Goal: Information Seeking & Learning: Learn about a topic

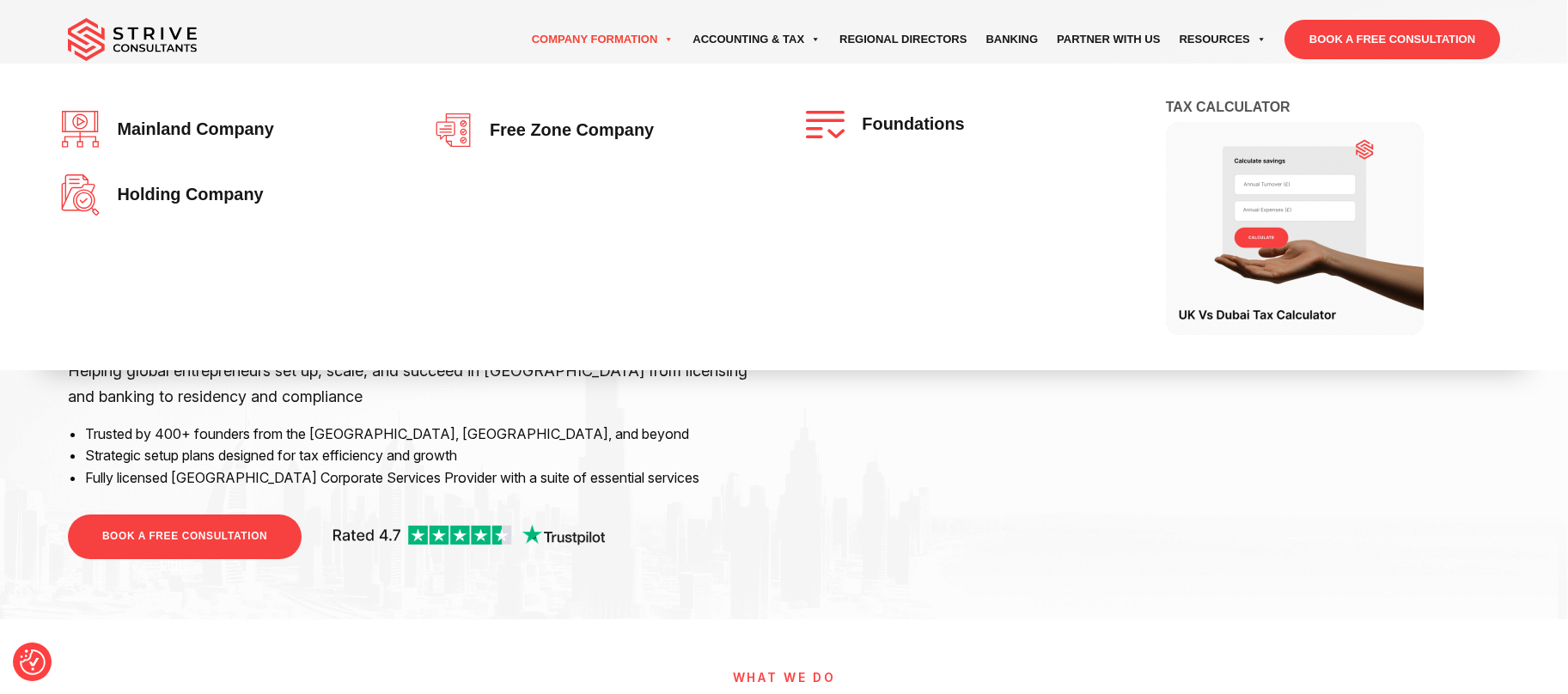
click at [625, 50] on link "Company Formation" at bounding box center [603, 40] width 162 height 48
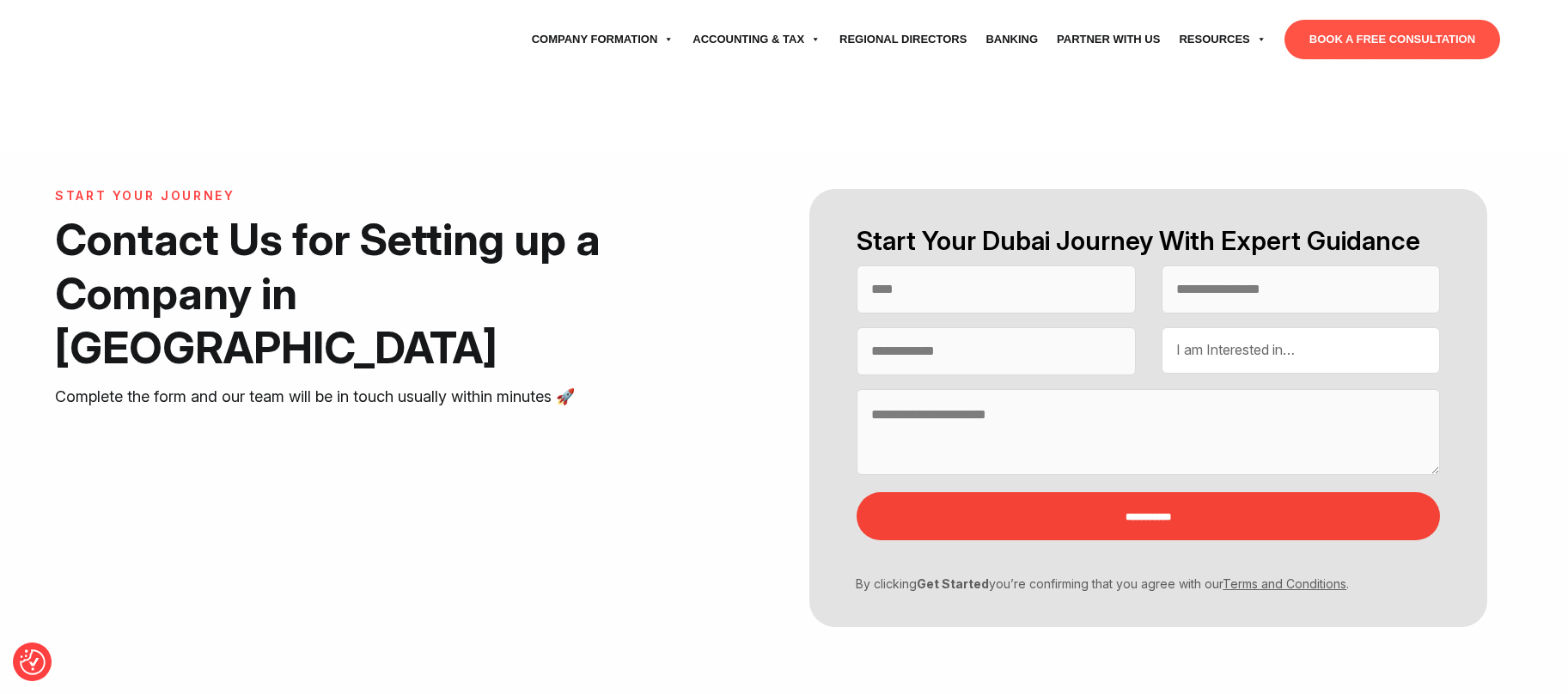
select select "Contact form"
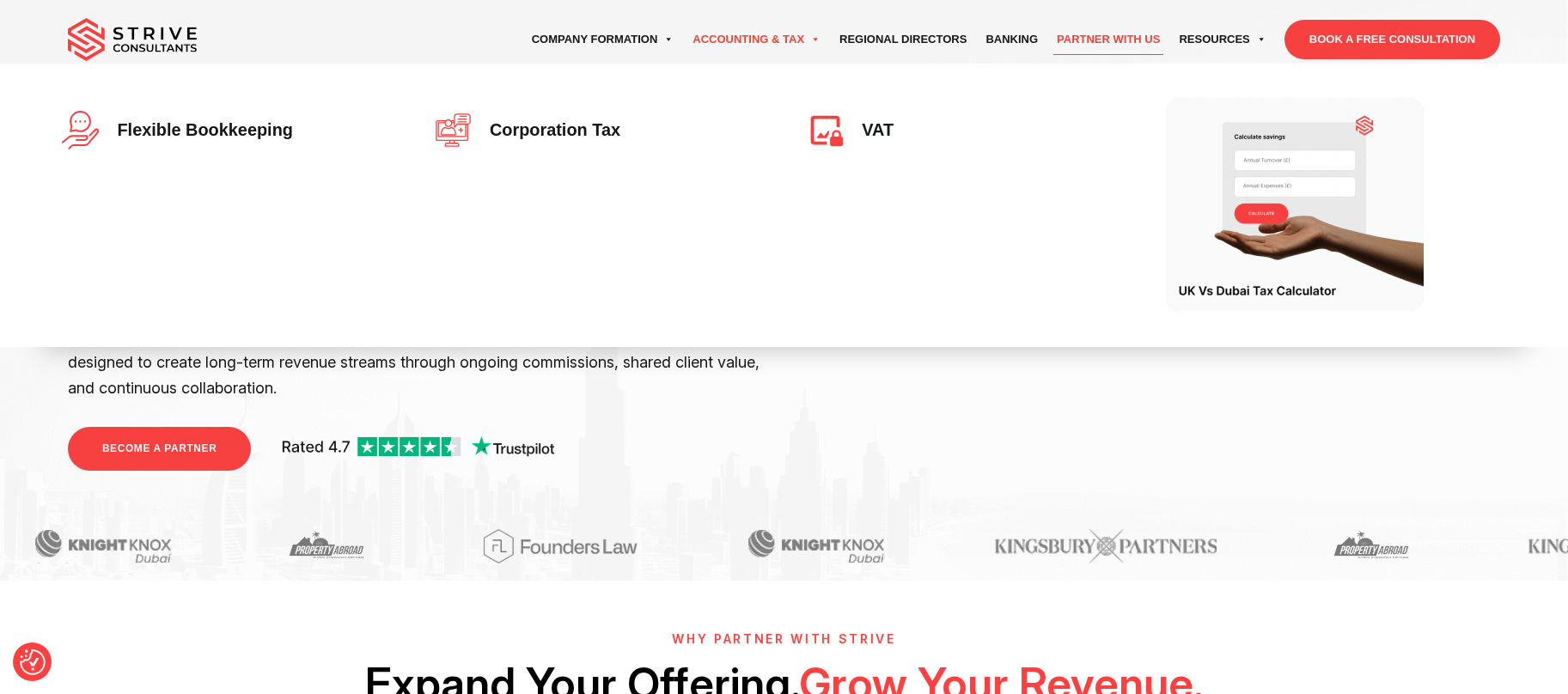
click at [762, 35] on link "Accounting & Tax" at bounding box center [757, 40] width 147 height 48
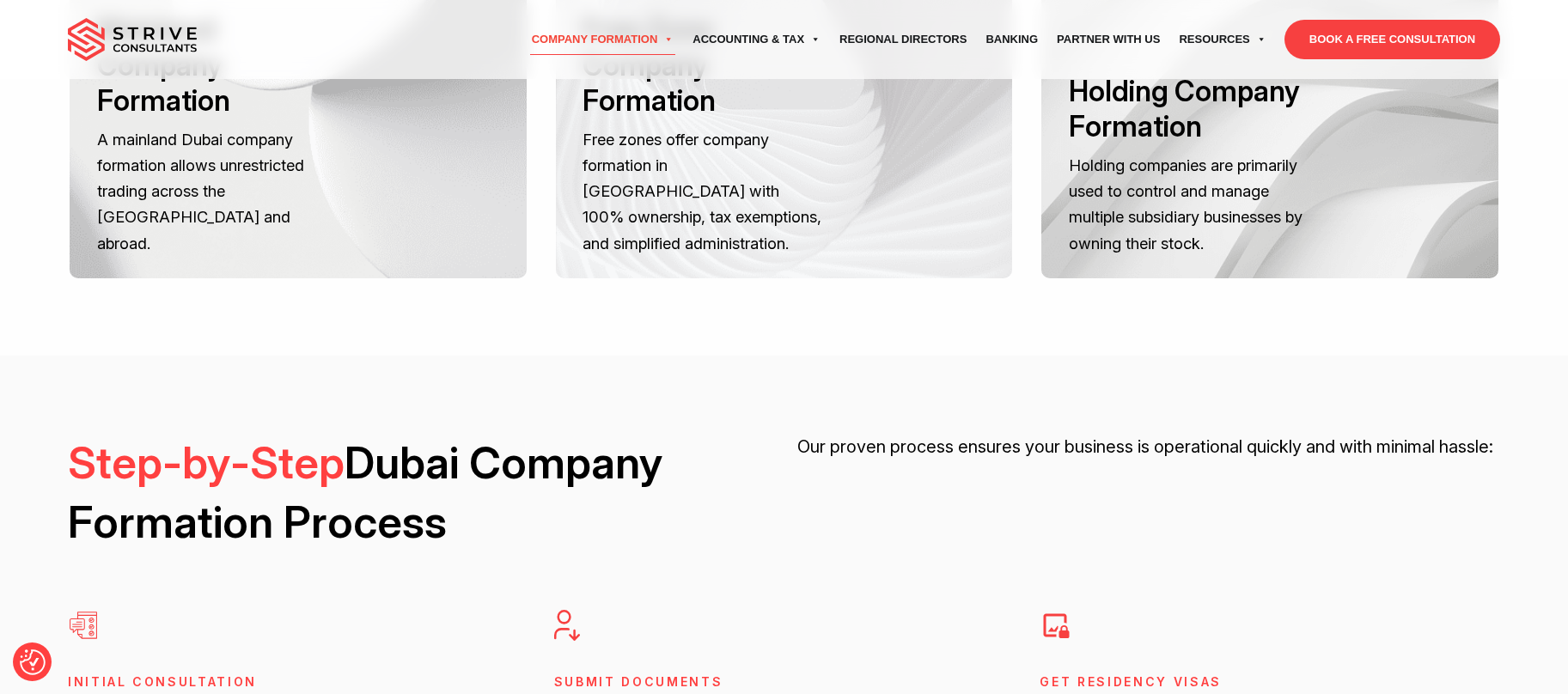
scroll to position [3253, 0]
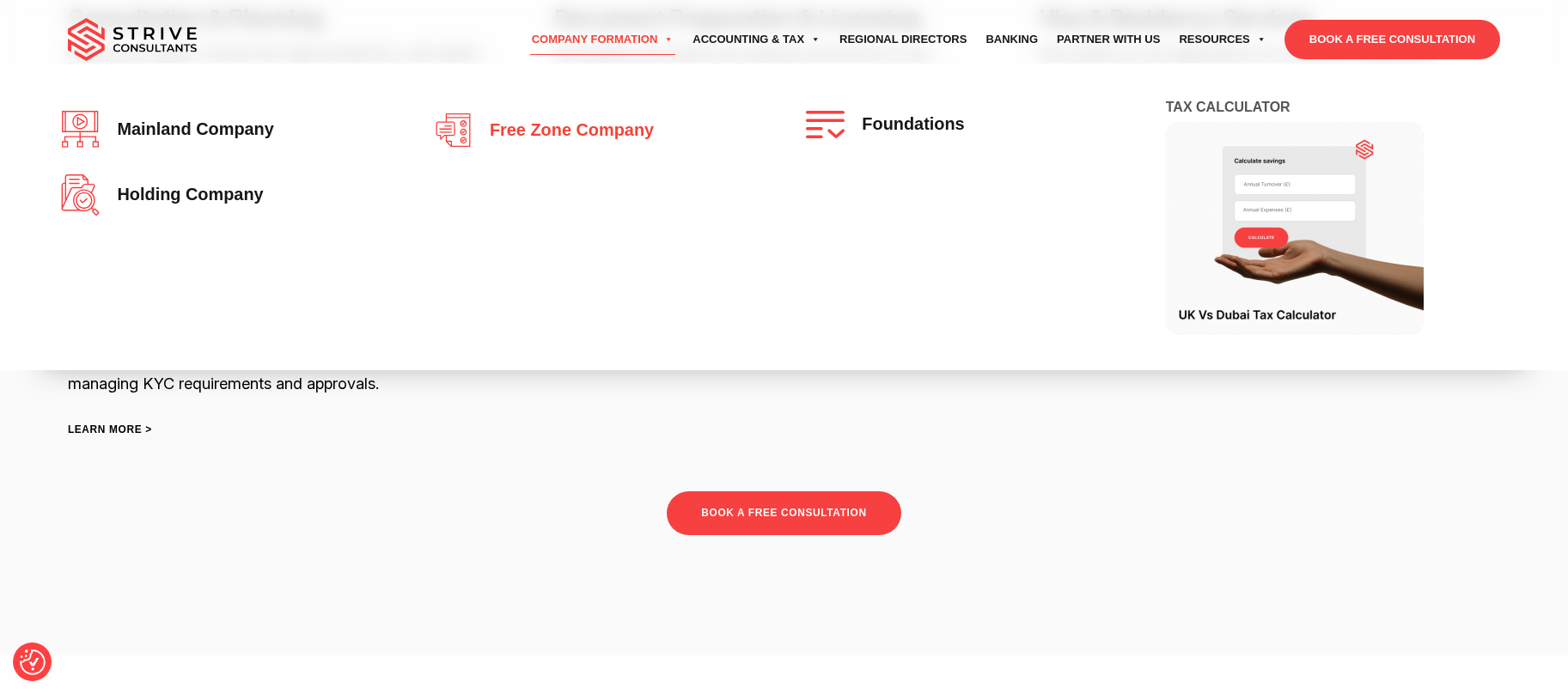
click at [591, 112] on link "Free zone company" at bounding box center [597, 129] width 328 height 39
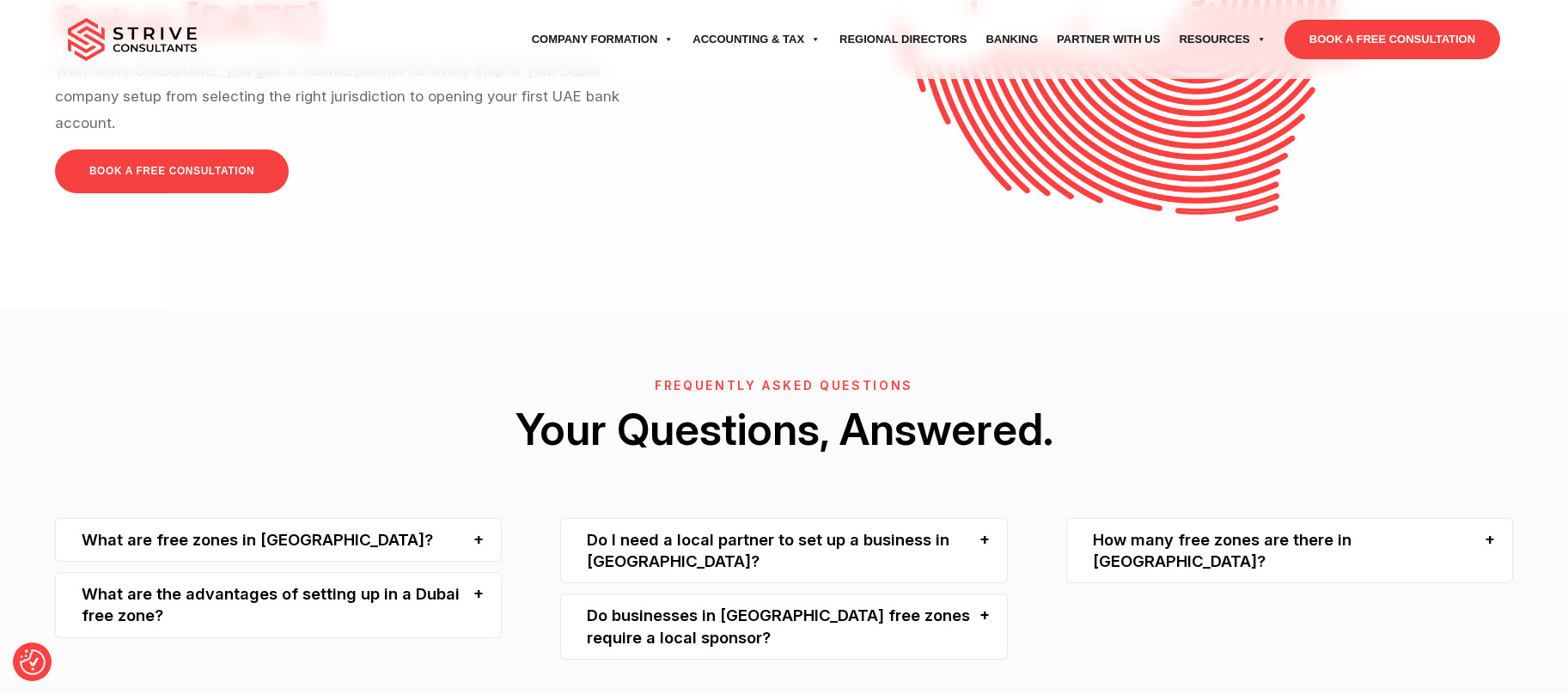
scroll to position [3686, 0]
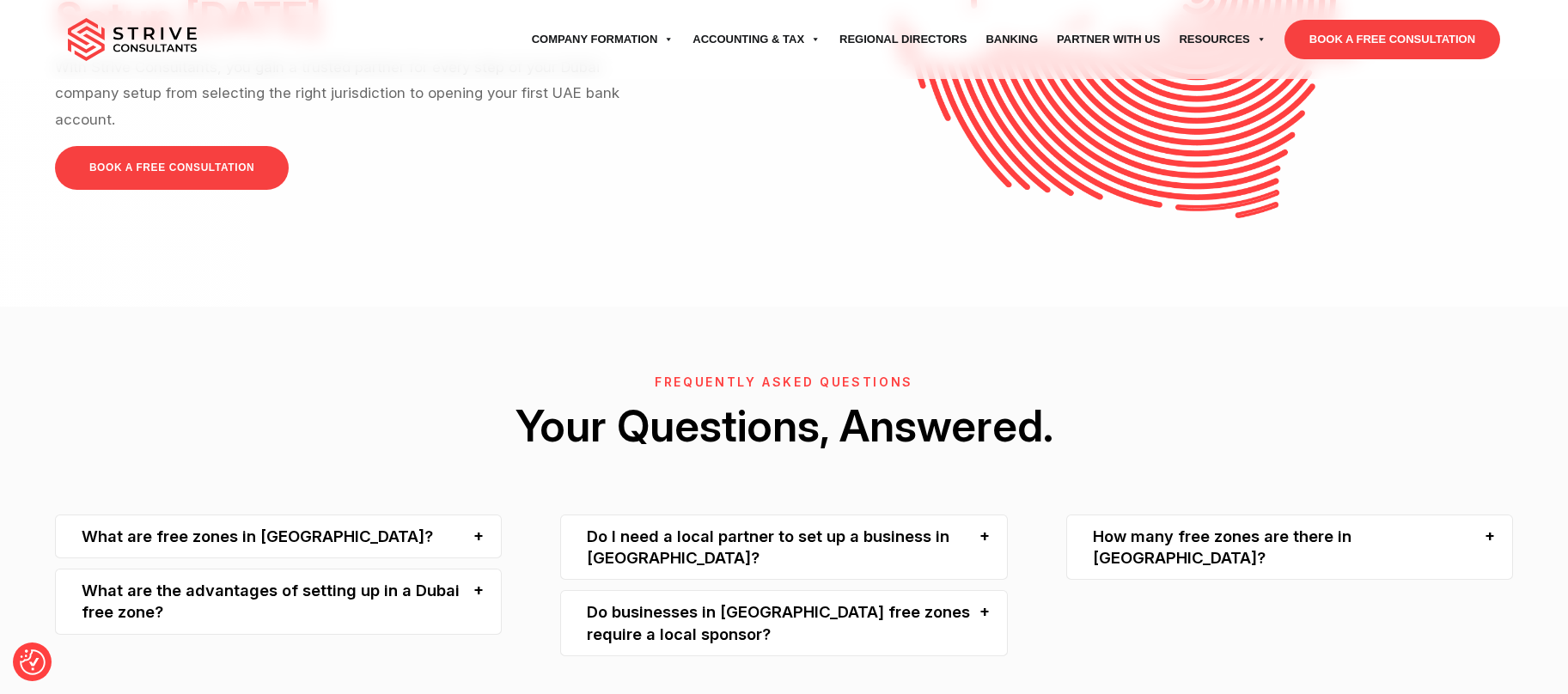
click at [829, 514] on div "Do I need a local partner to set up a business in [GEOGRAPHIC_DATA]?" at bounding box center [784, 548] width 447 height 66
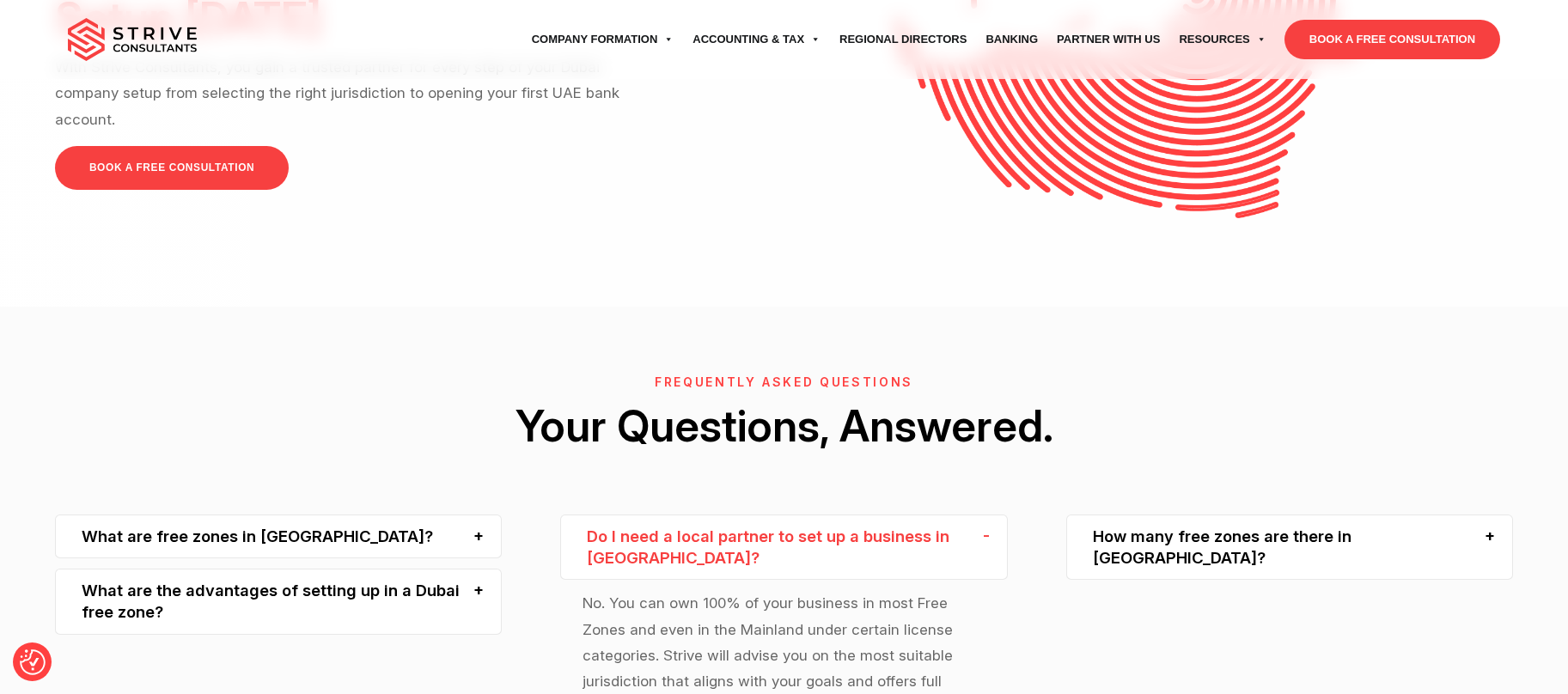
click at [829, 514] on div "Do I need a local partner to set up a business in [GEOGRAPHIC_DATA]?" at bounding box center [784, 548] width 447 height 66
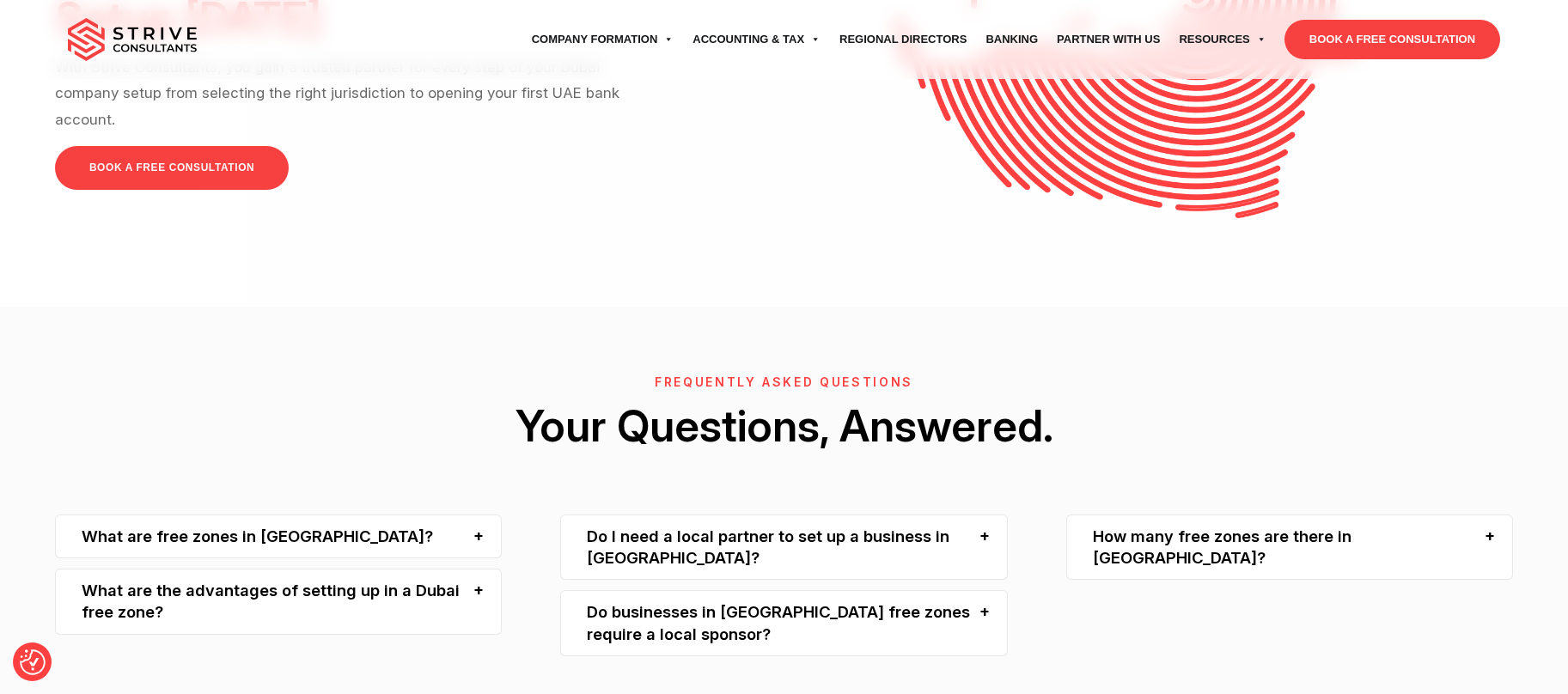
click at [808, 590] on div "Do businesses in [GEOGRAPHIC_DATA] free zones require a local sponsor?" at bounding box center [784, 623] width 447 height 66
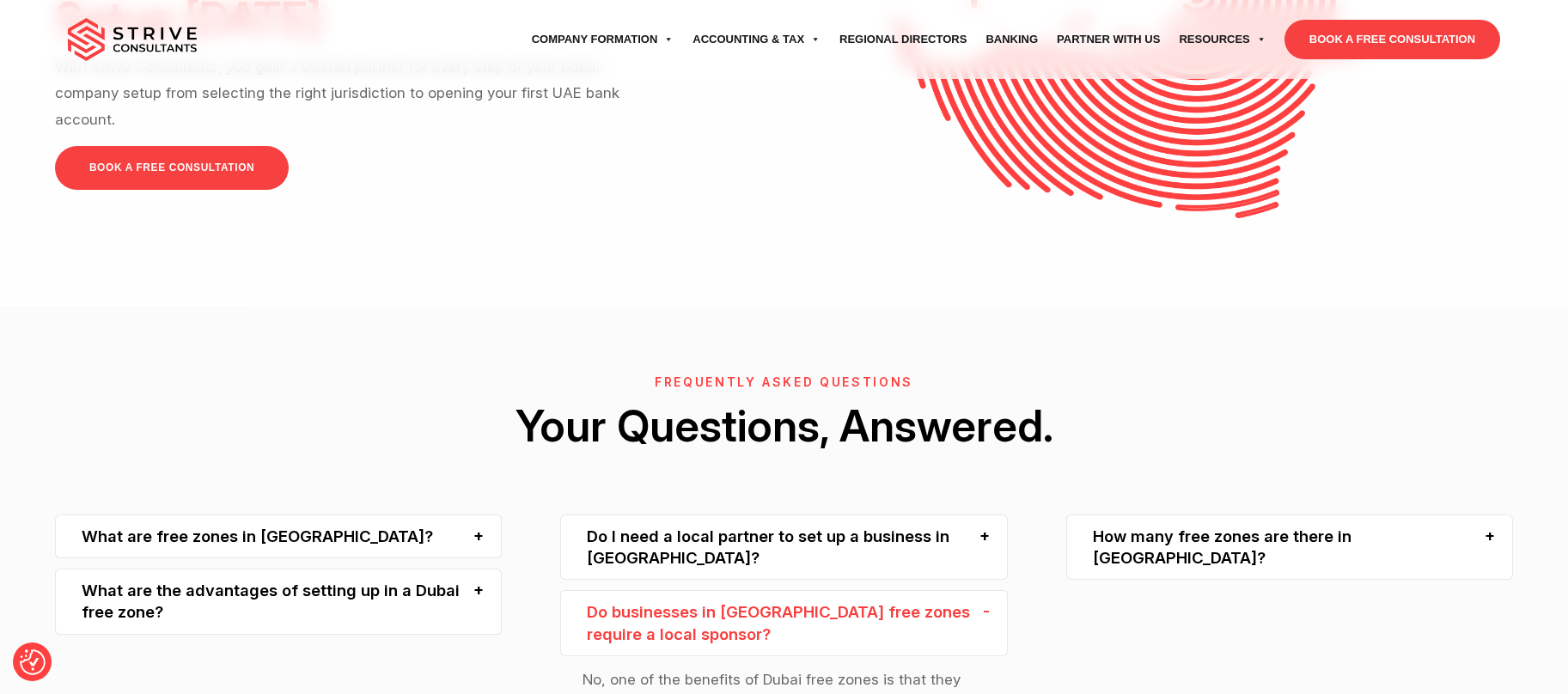
click at [808, 590] on div "Do businesses in Dubai free zones require a local sponsor?" at bounding box center [784, 623] width 447 height 66
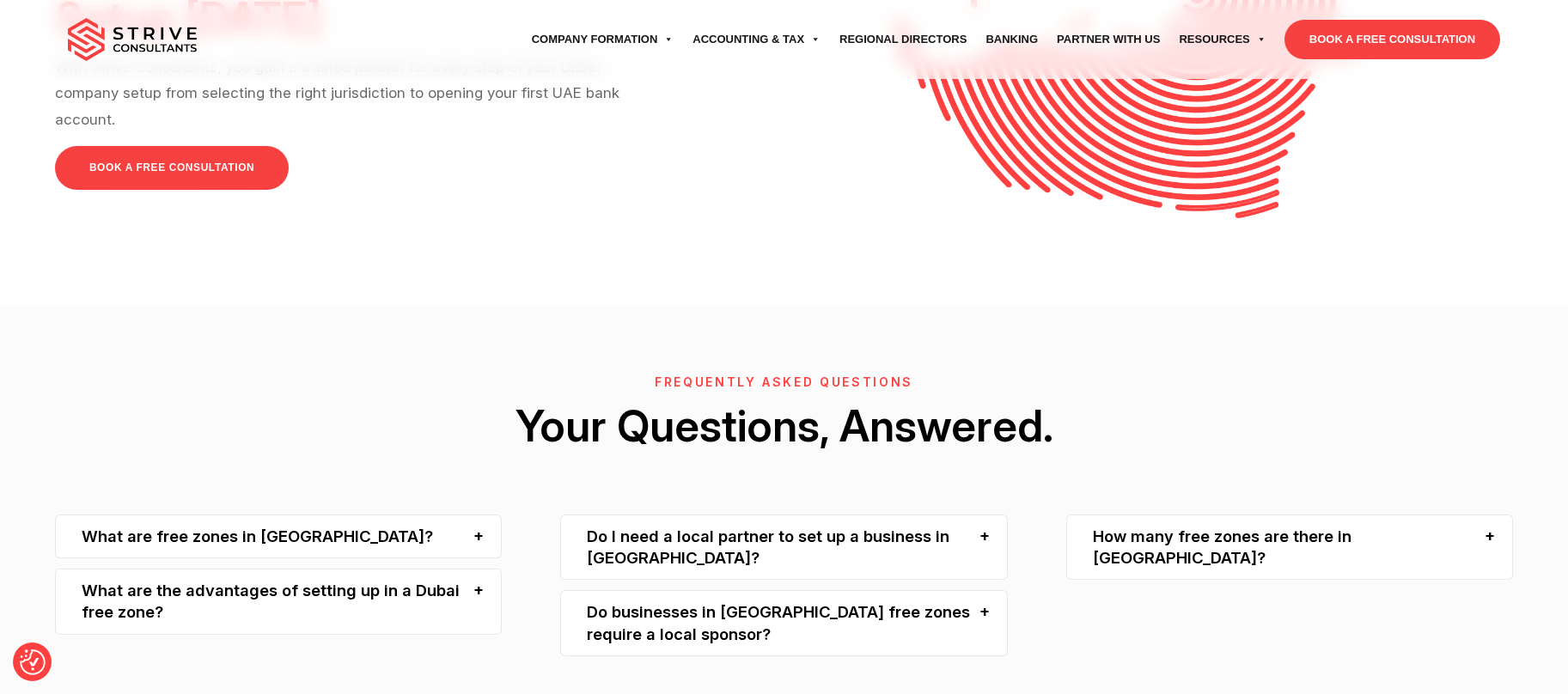
click at [802, 514] on div "Do I need a local partner to set up a business in Dubai?" at bounding box center [784, 548] width 447 height 66
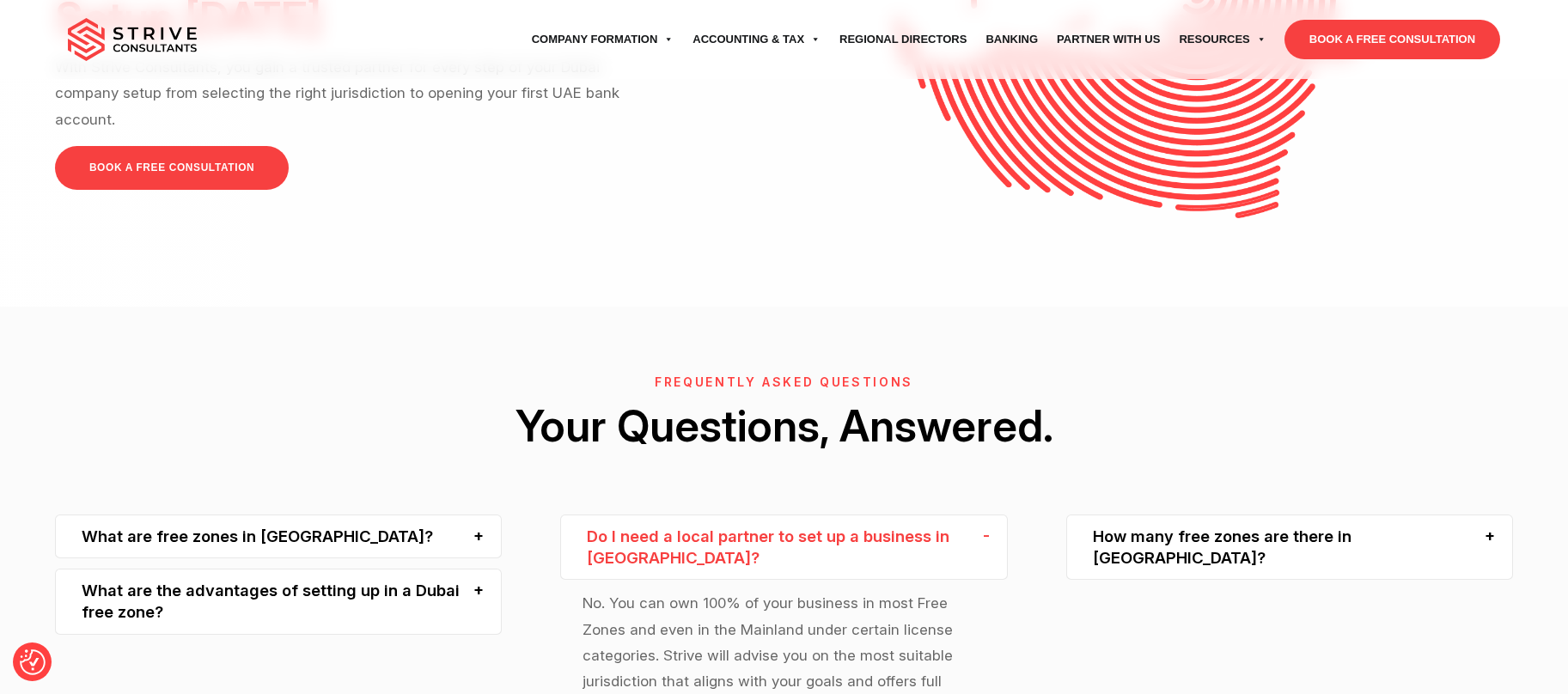
click at [802, 514] on div "Do I need a local partner to set up a business in Dubai?" at bounding box center [784, 548] width 447 height 66
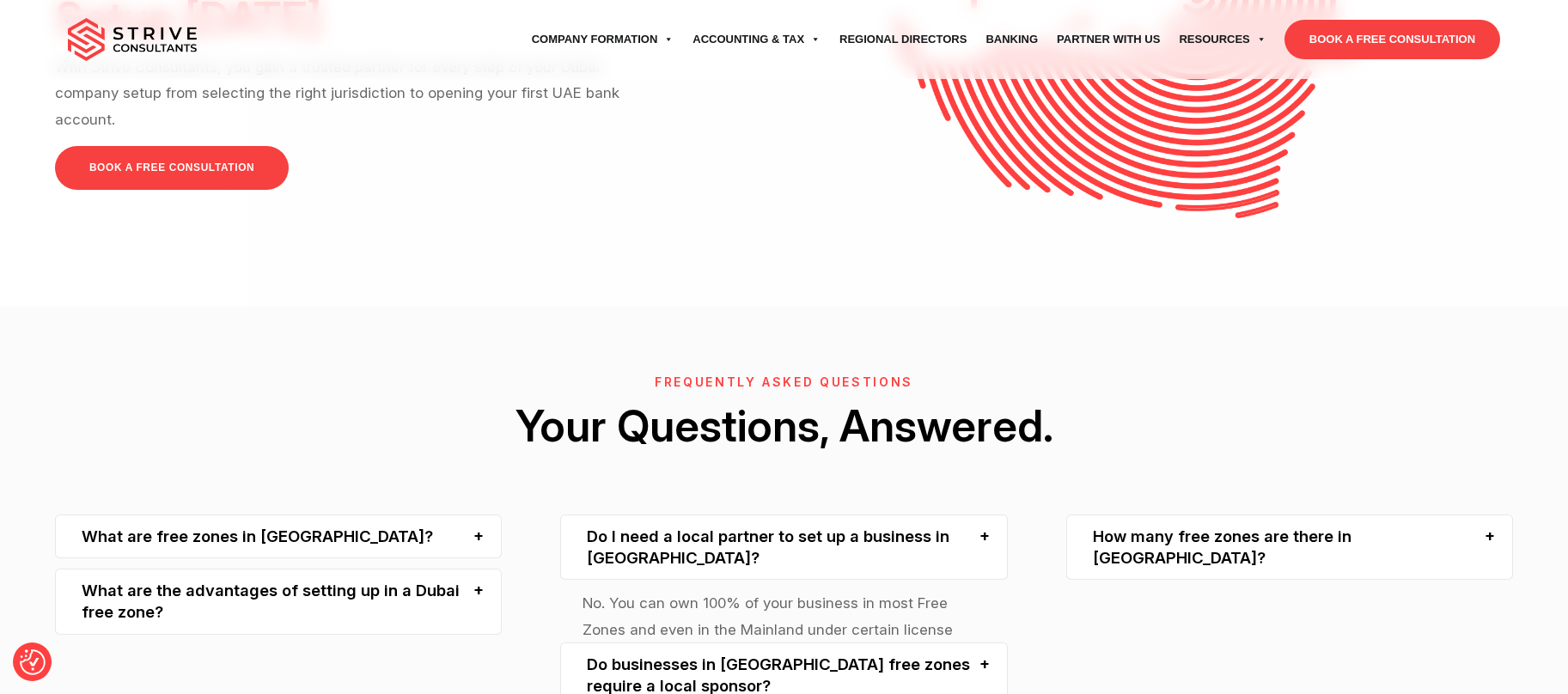
click at [1187, 514] on div "How many free zones are there in Dubai?" at bounding box center [1290, 548] width 447 height 66
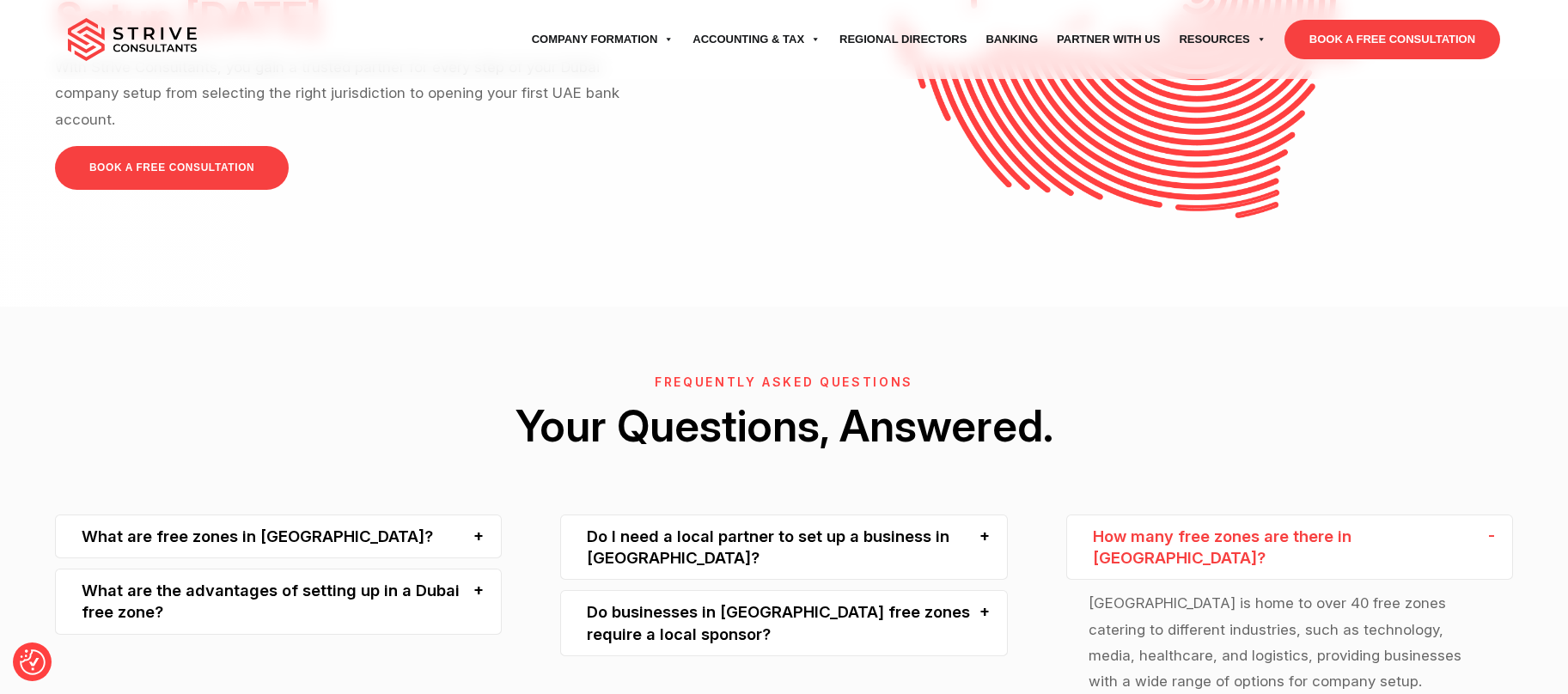
click at [1187, 514] on div "How many free zones are there in Dubai?" at bounding box center [1290, 548] width 447 height 66
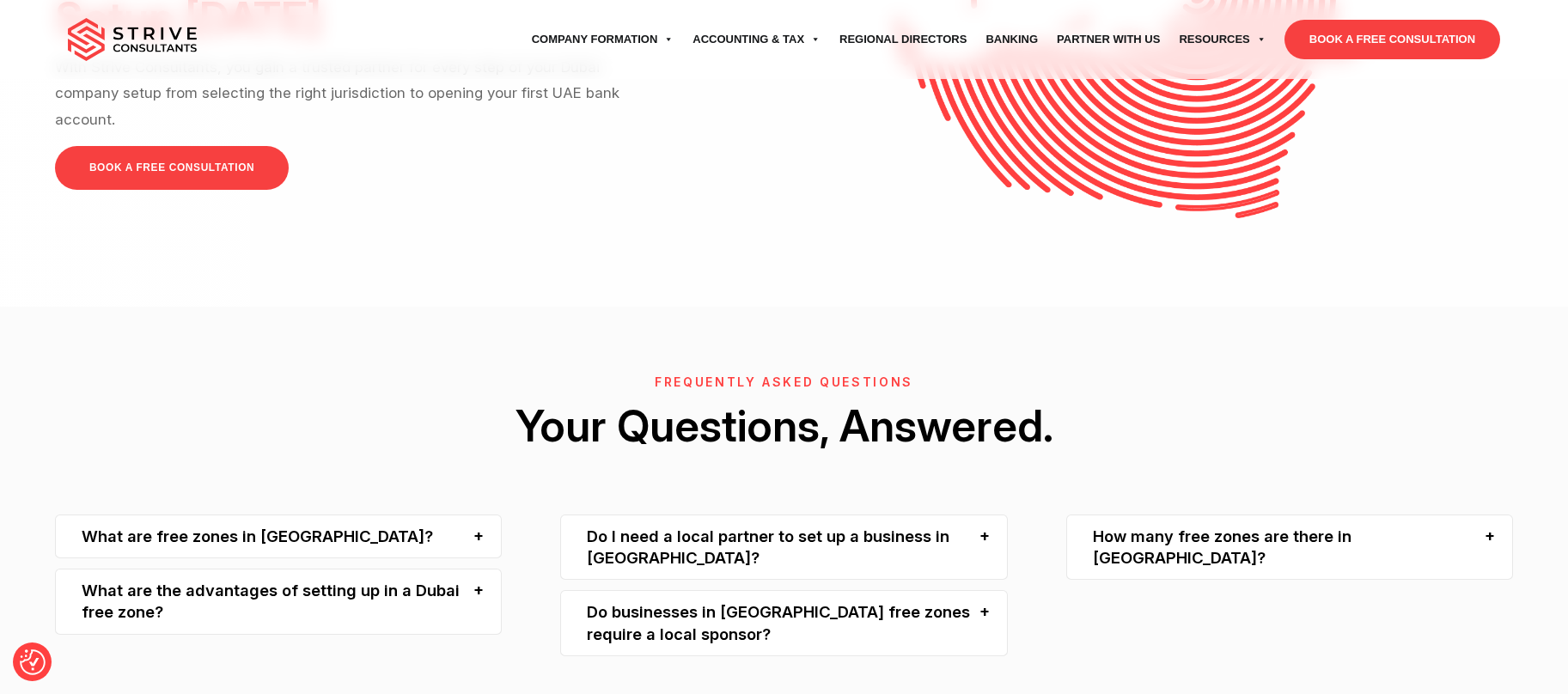
click at [427, 568] on div "What are the advantages of setting up in a Dubai free zone?" at bounding box center [278, 602] width 447 height 66
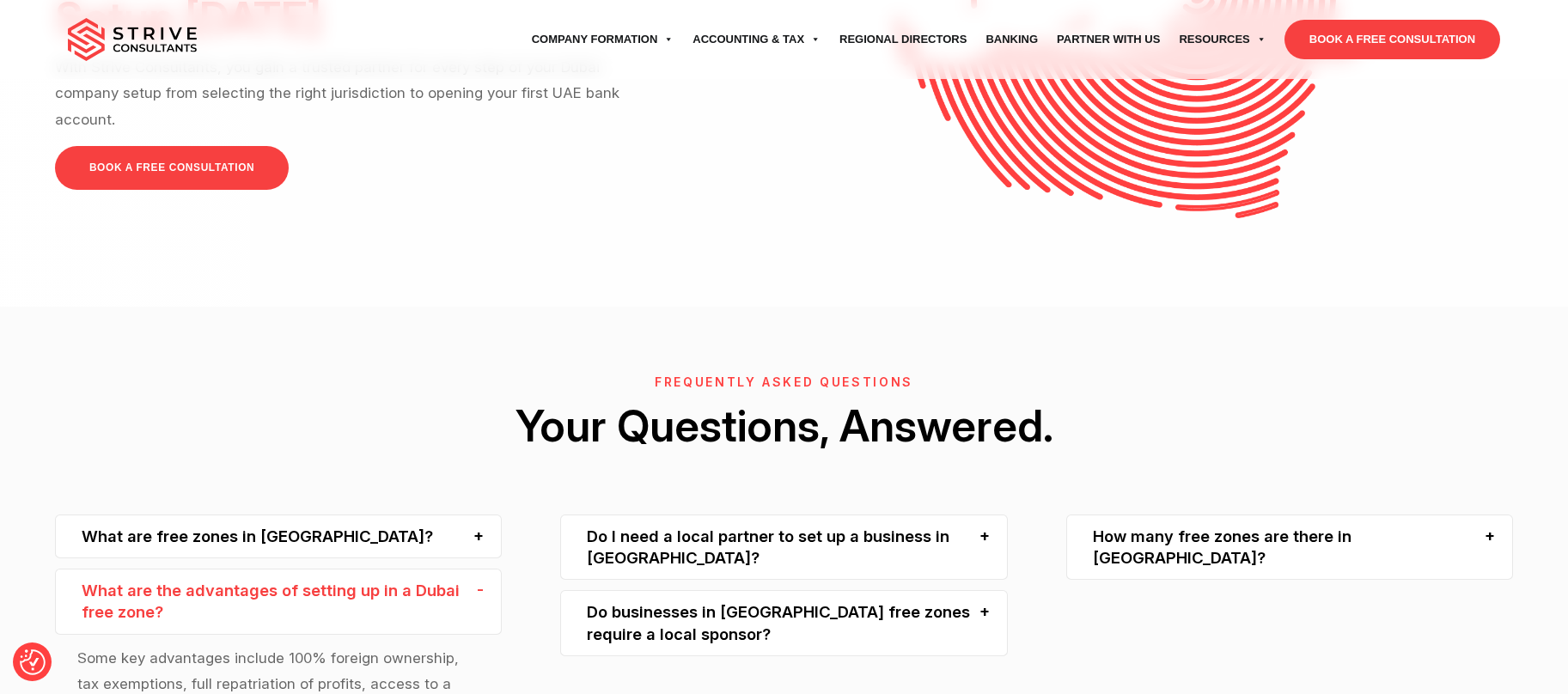
click at [427, 568] on div "What are the advantages of setting up in a Dubai free zone?" at bounding box center [278, 602] width 447 height 66
click at [417, 514] on div "What are free zones in Dubai?" at bounding box center [278, 536] width 447 height 44
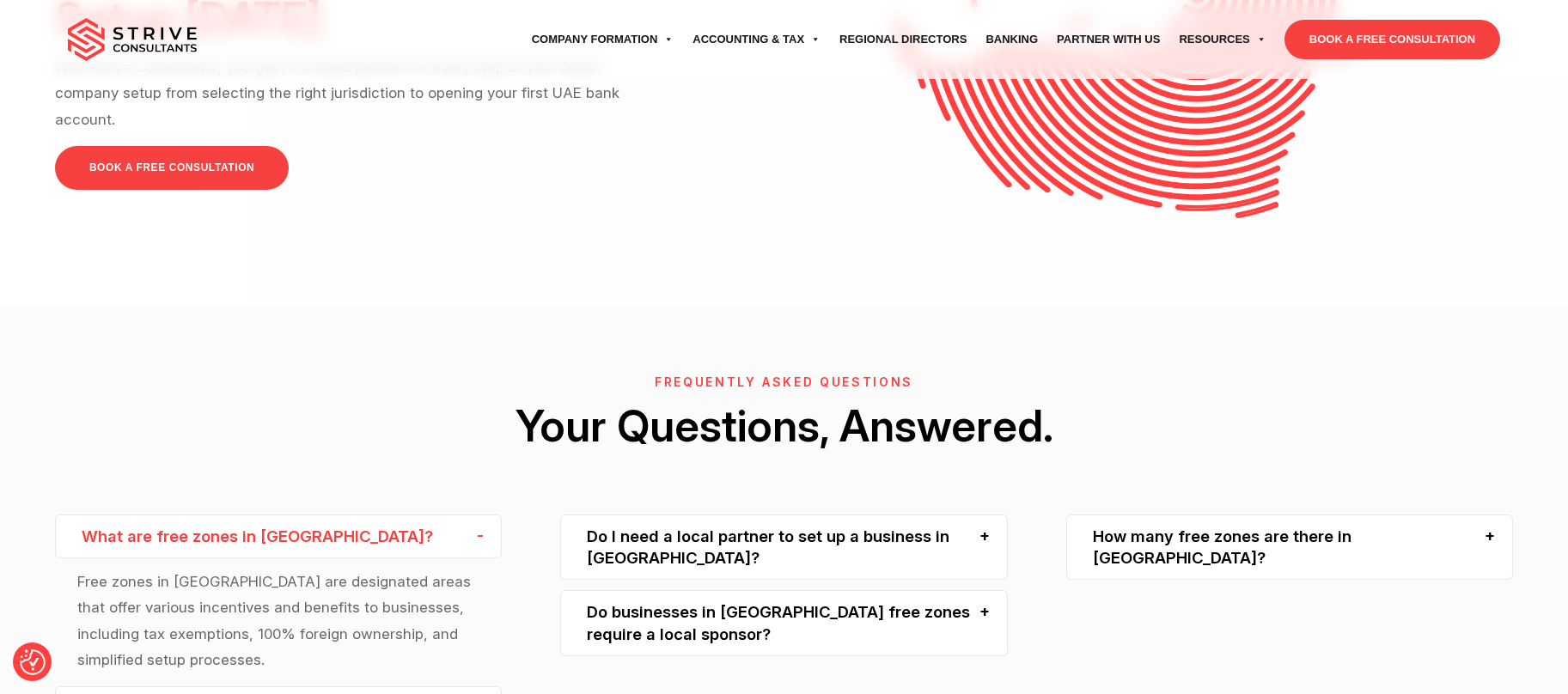
click at [417, 514] on div "What are free zones in Dubai?" at bounding box center [278, 536] width 447 height 44
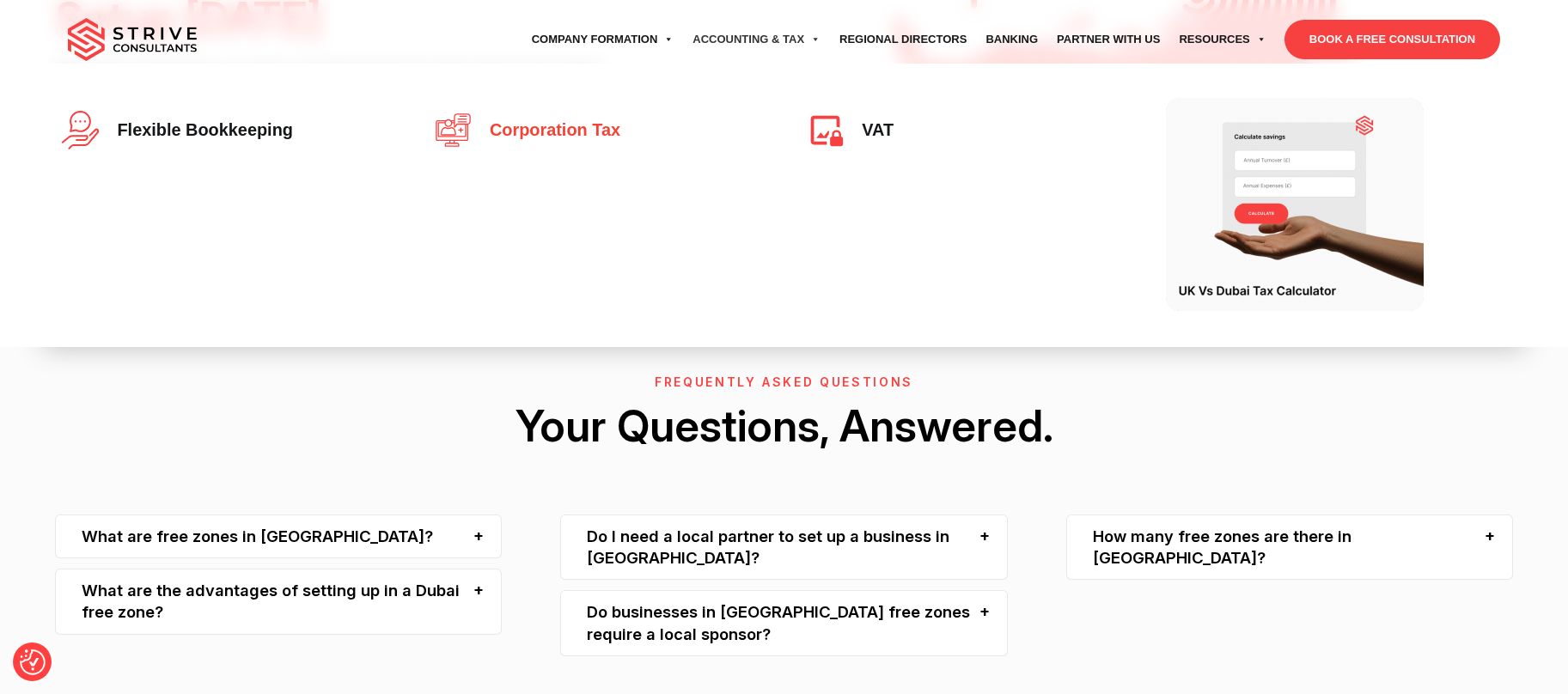
click at [557, 114] on link "Corporation Tax" at bounding box center [597, 129] width 328 height 39
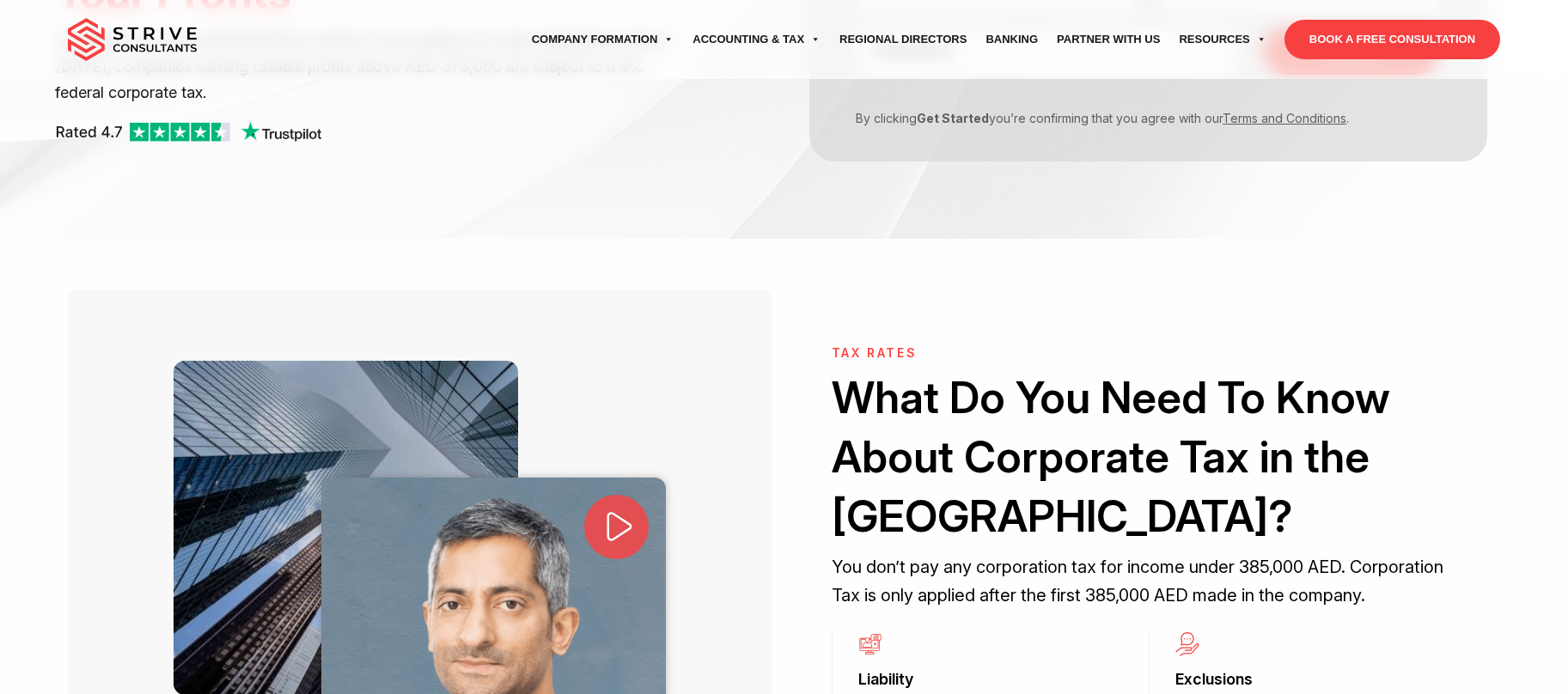
scroll to position [324, 0]
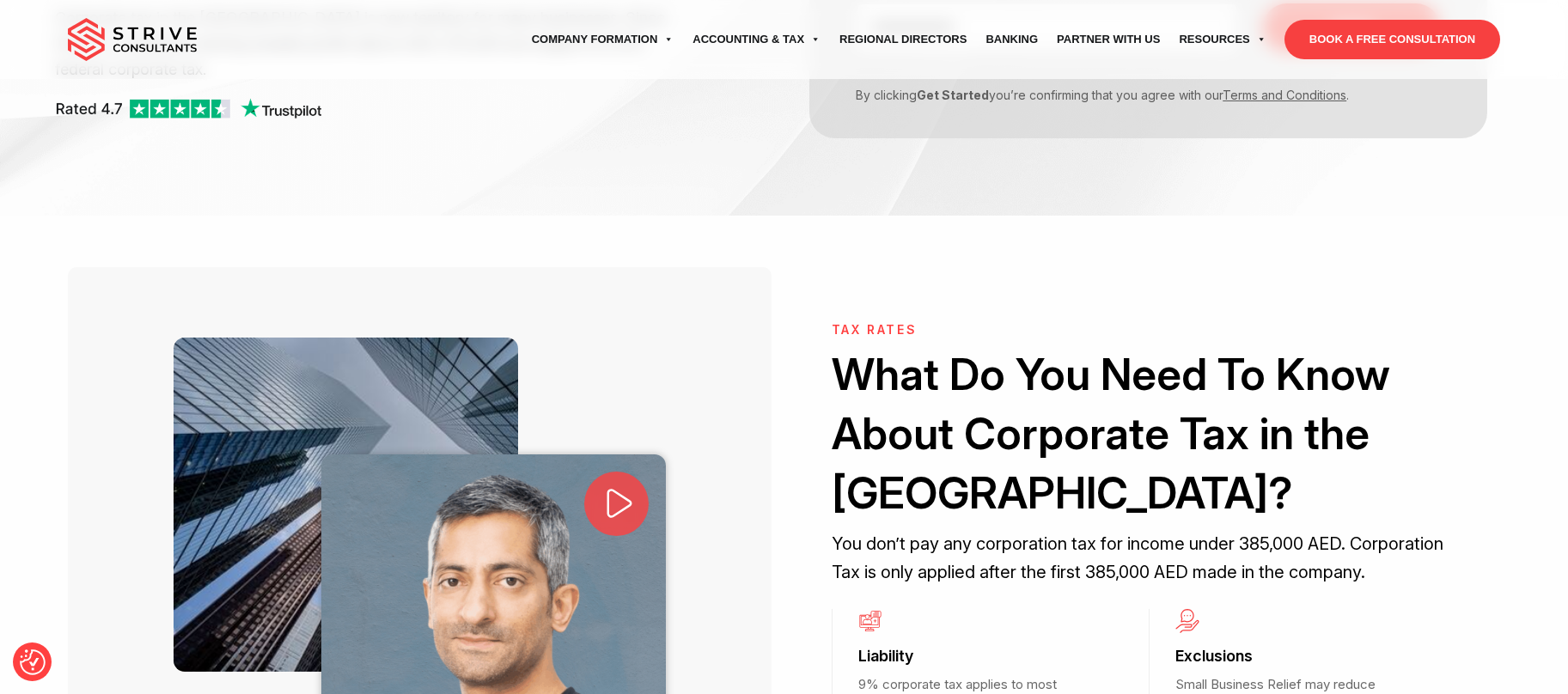
click at [621, 507] on icon at bounding box center [619, 503] width 36 height 36
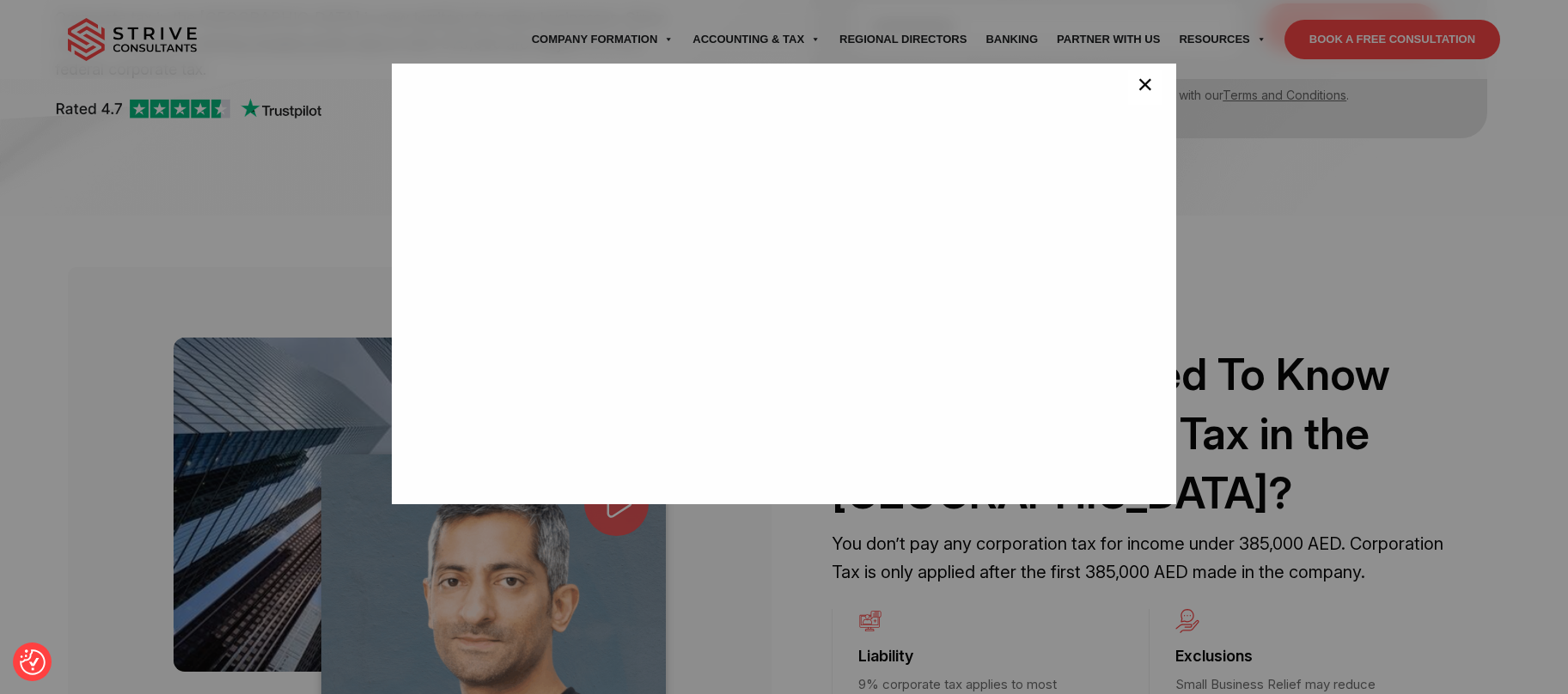
click at [1137, 89] on span "×" at bounding box center [1145, 87] width 16 height 34
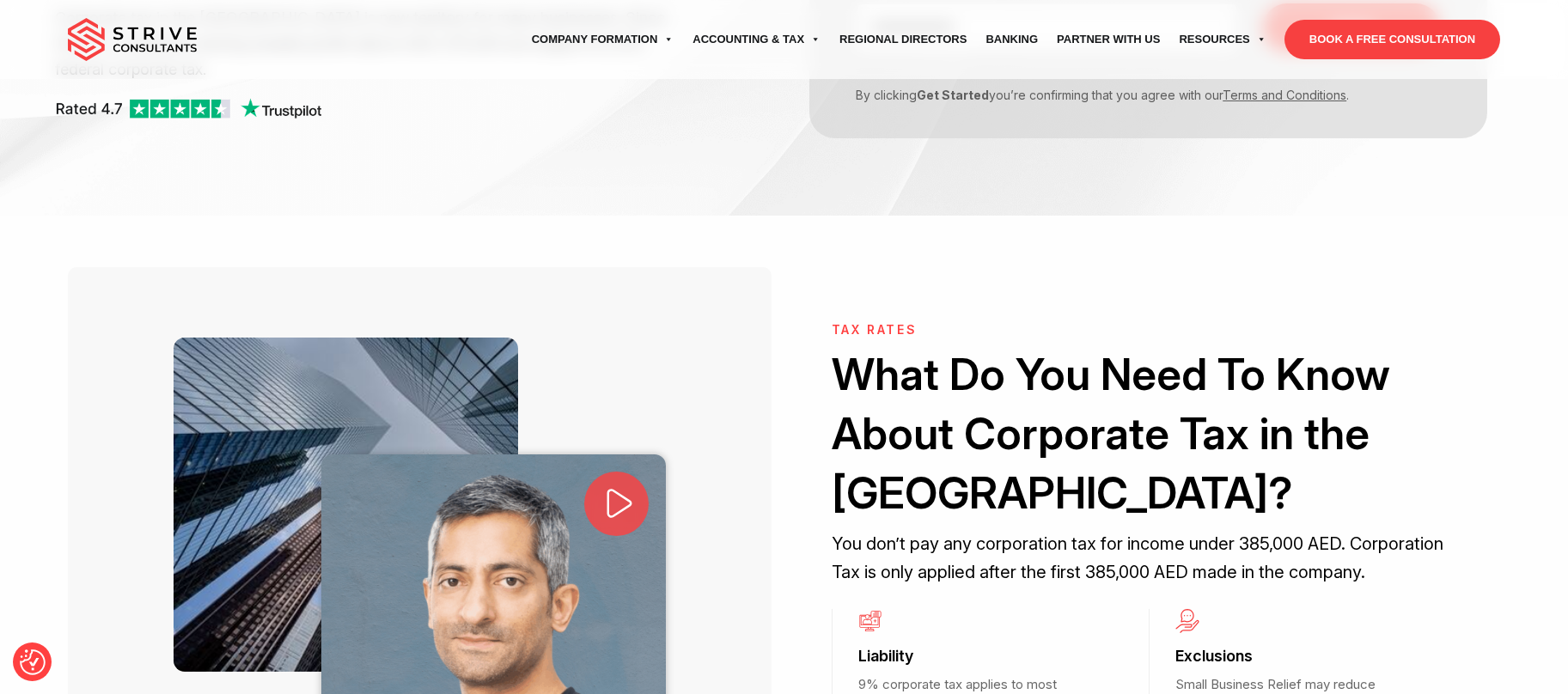
click at [601, 480] on span at bounding box center [616, 503] width 66 height 66
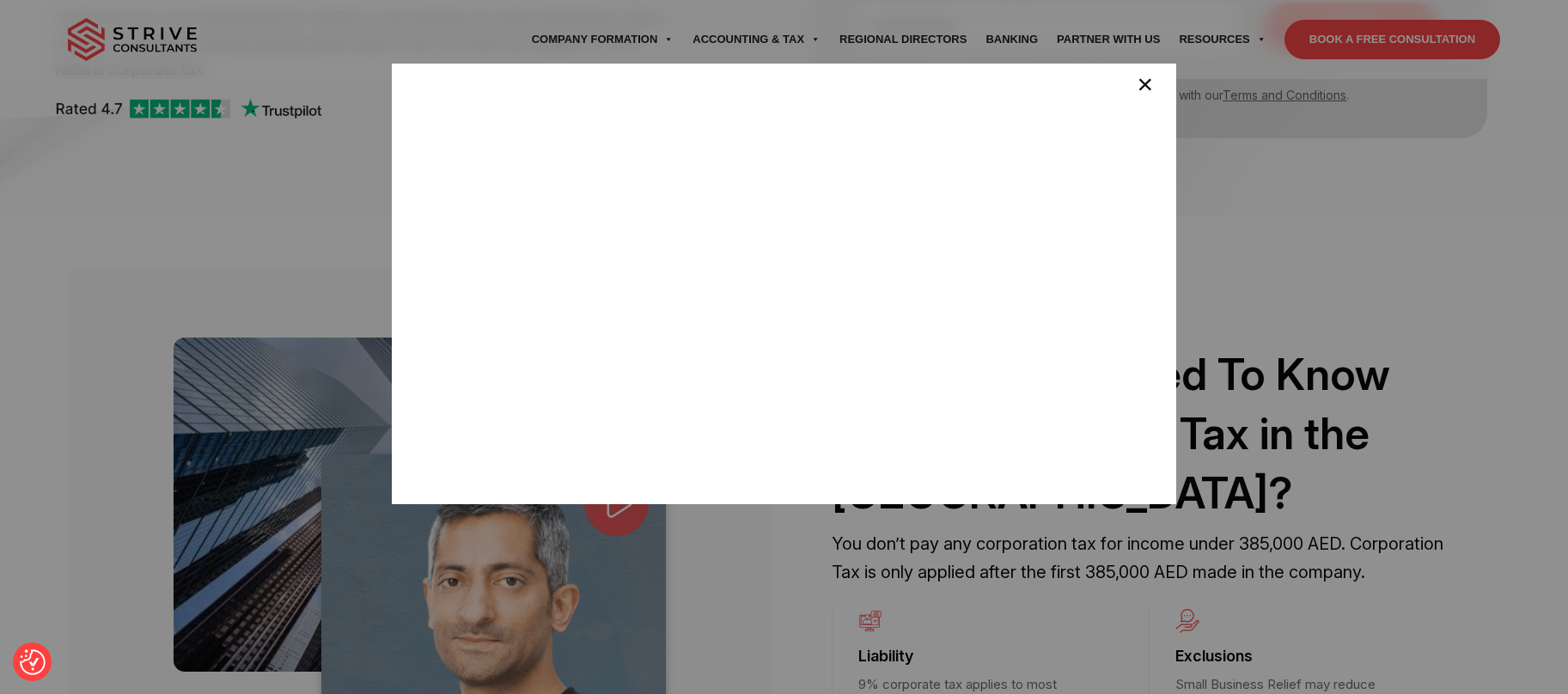
click at [1128, 79] on button "×" at bounding box center [1145, 87] width 34 height 34
